Goal: Information Seeking & Learning: Learn about a topic

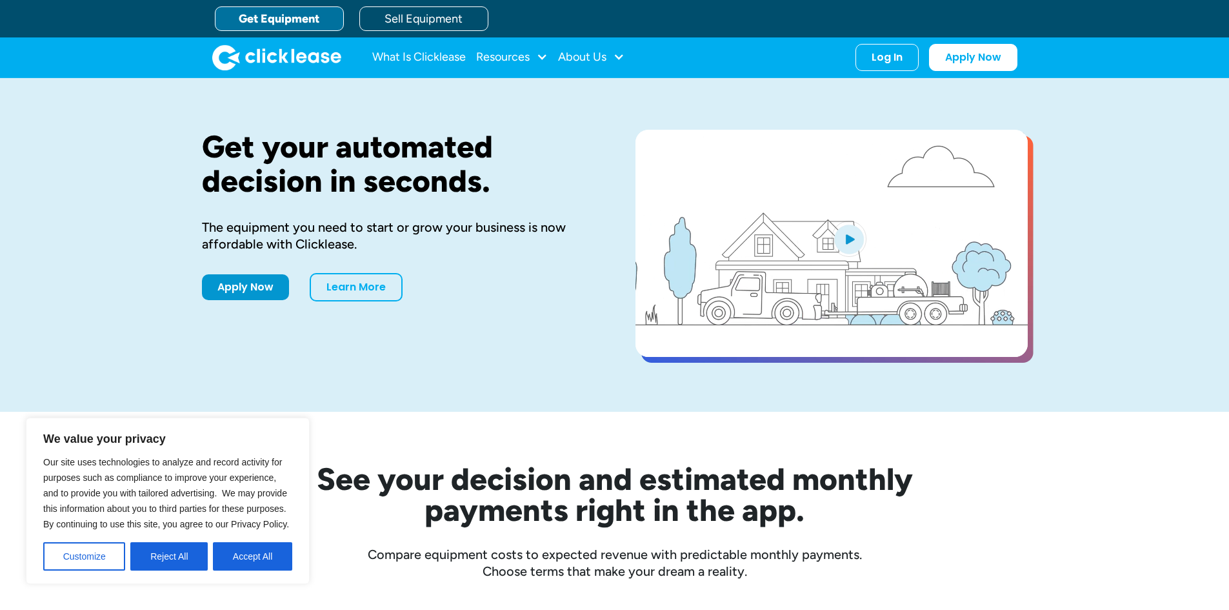
click at [159, 563] on button "Reject All" at bounding box center [168, 556] width 77 height 28
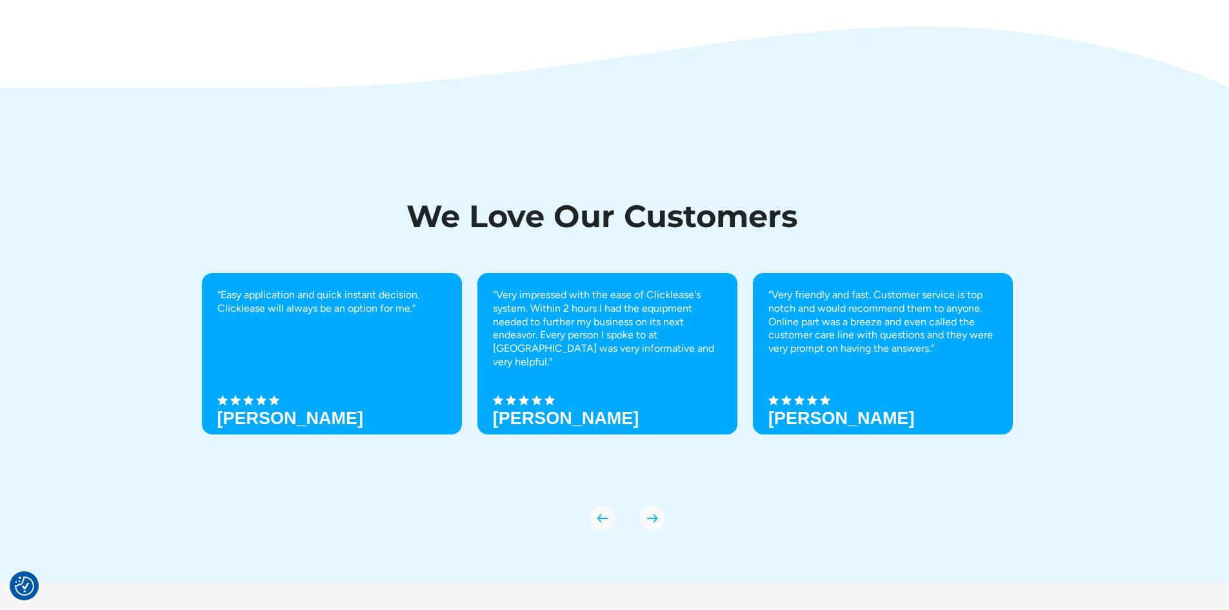
scroll to position [4486, 0]
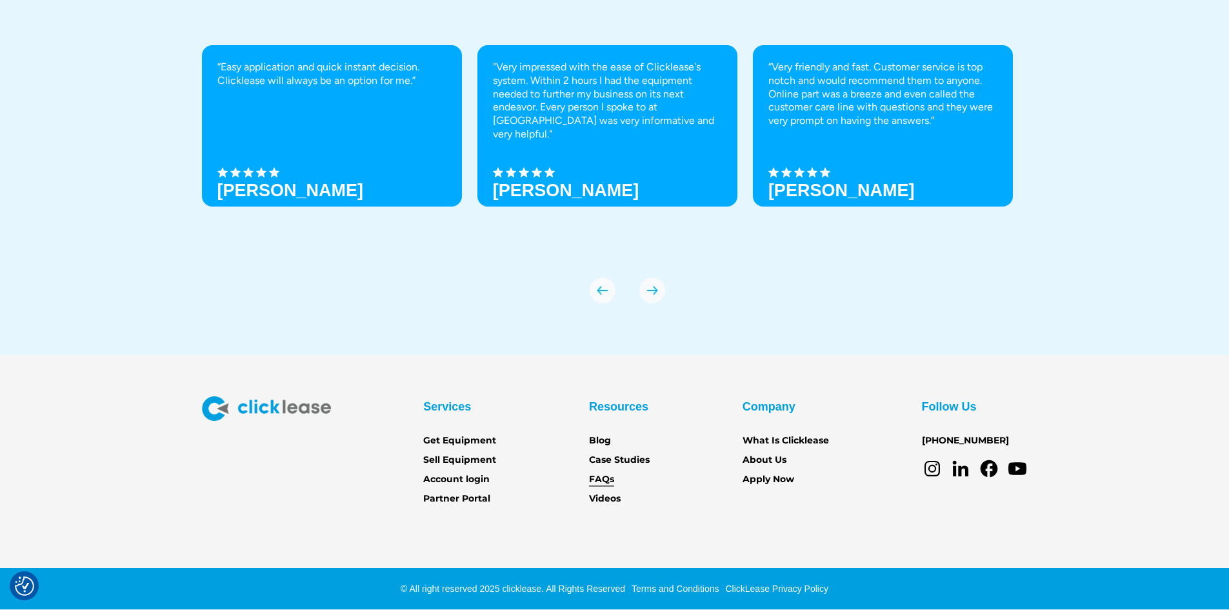
click at [597, 480] on link "FAQs" at bounding box center [601, 479] width 25 height 14
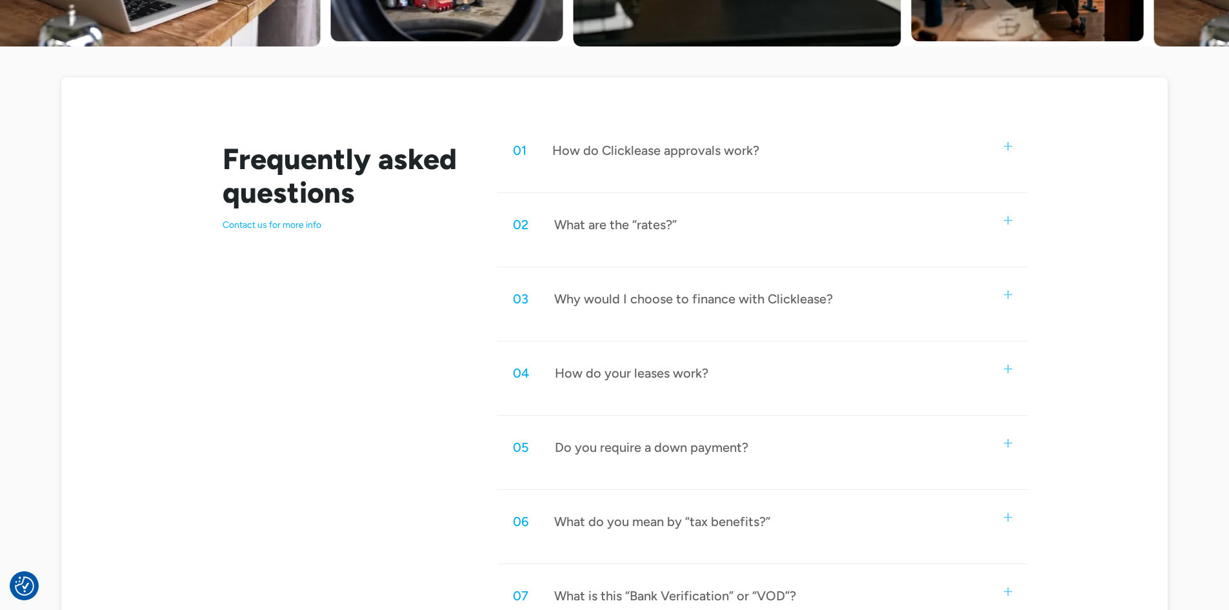
scroll to position [645, 0]
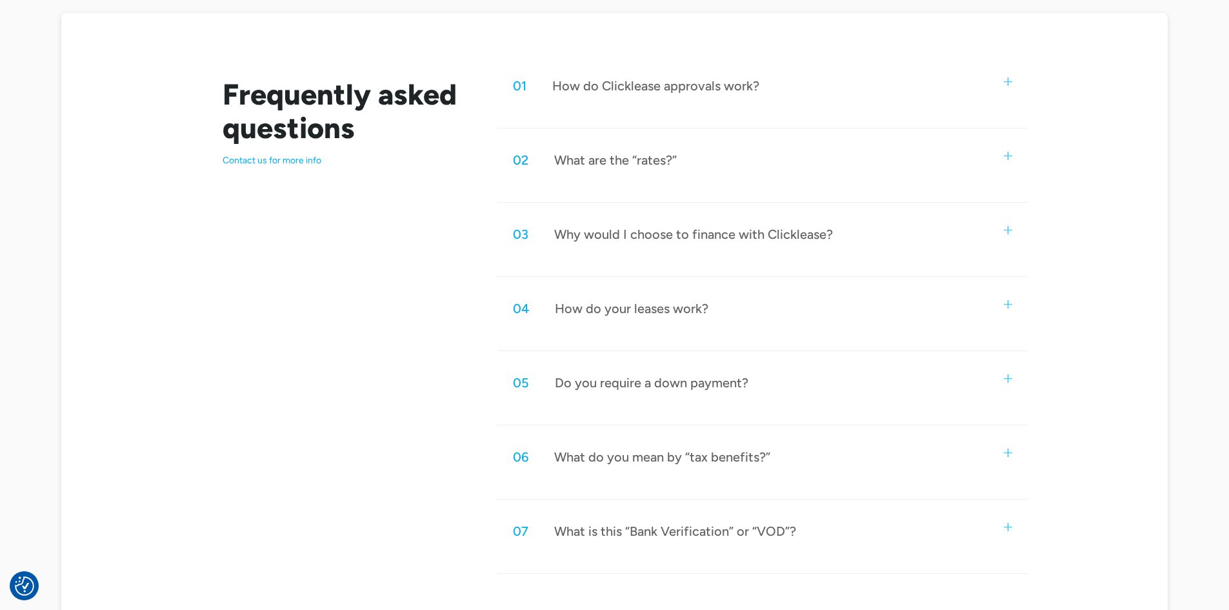
click at [768, 371] on div "05 Do you require a down payment?" at bounding box center [762, 382] width 530 height 43
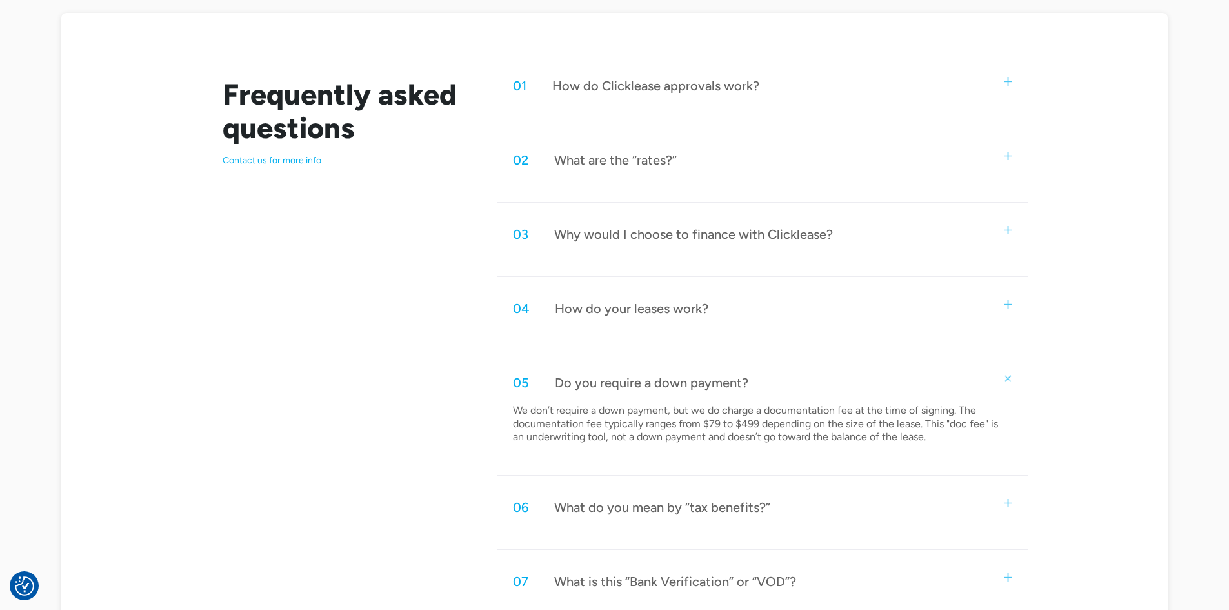
click at [768, 371] on div "05 Do you require a down payment?" at bounding box center [762, 382] width 530 height 43
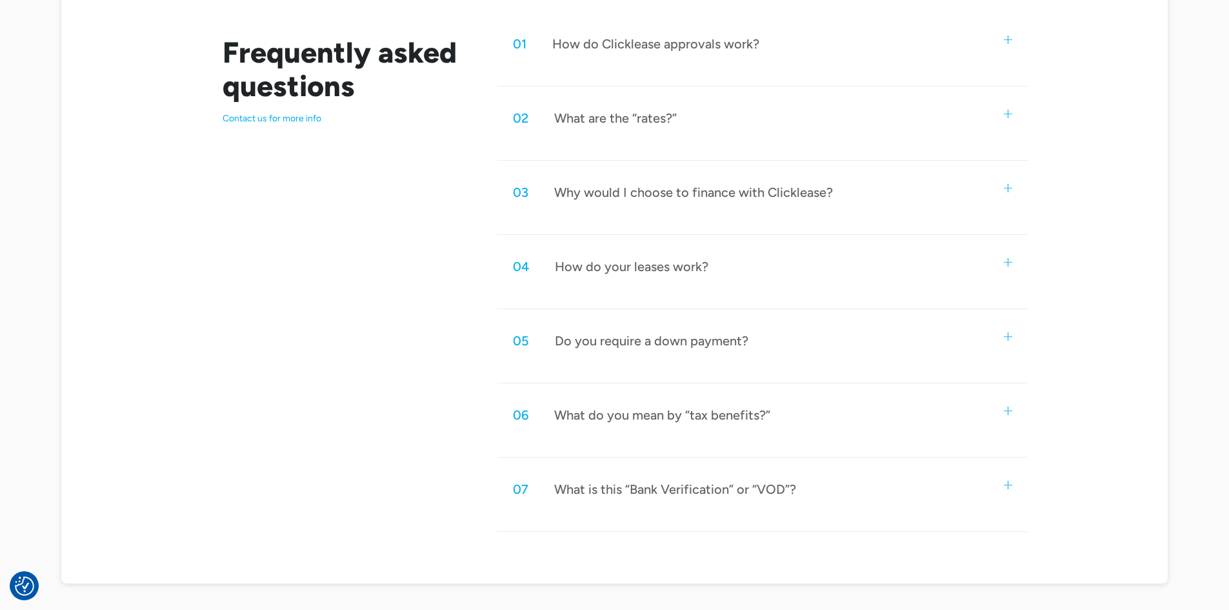
scroll to position [710, 0]
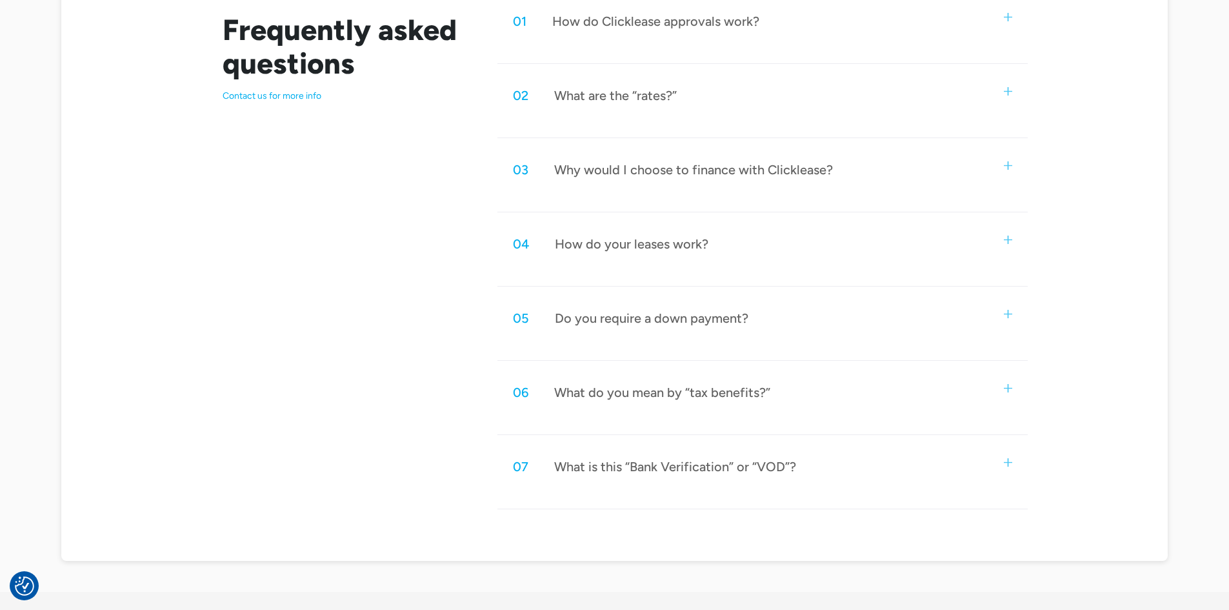
click at [820, 383] on div "06 What do you mean by “tax benefits?”" at bounding box center [762, 392] width 530 height 43
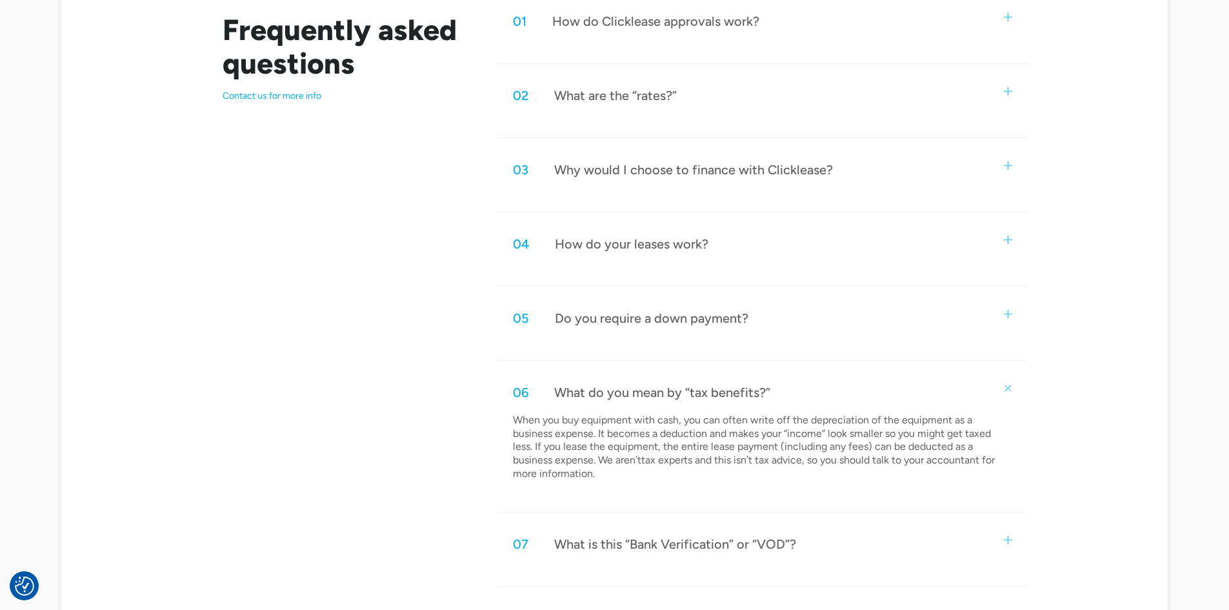
click at [820, 383] on div "06 What do you mean by “tax benefits?”" at bounding box center [762, 392] width 530 height 43
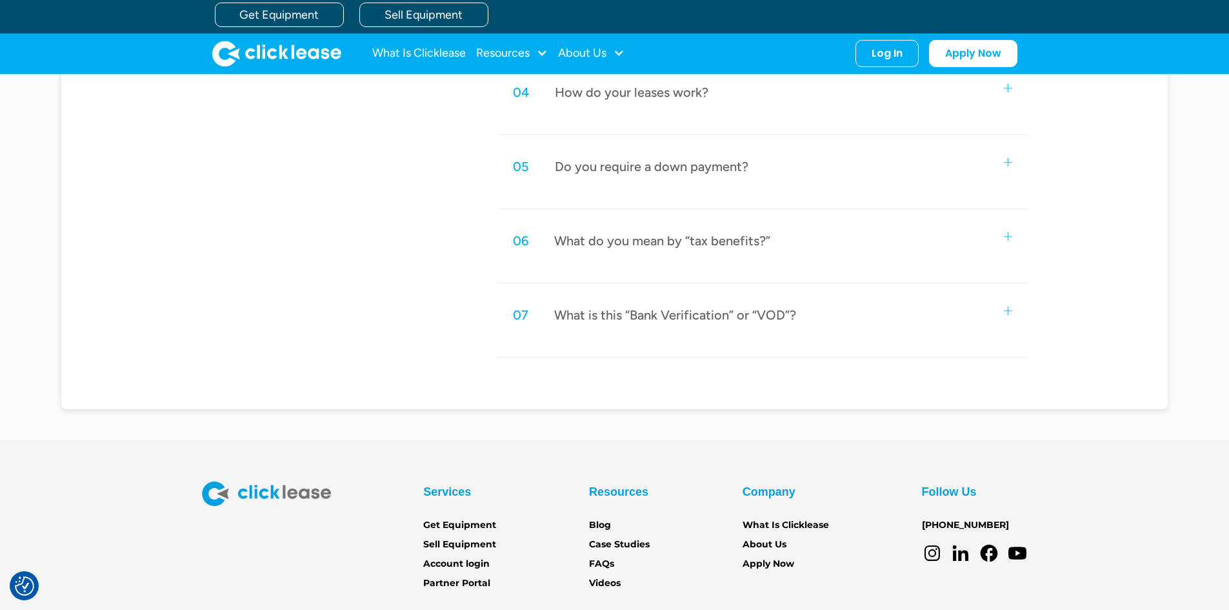
scroll to position [839, 0]
